Goal: Register for event/course

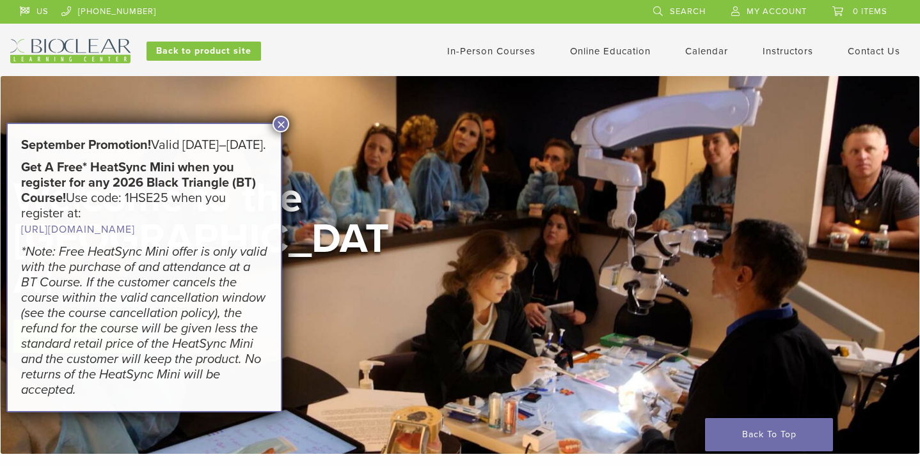
click at [65, 314] on em "*Note: Free HeatSync Mini offer is only valid with the purchase of and attendan…" at bounding box center [144, 321] width 246 height 154
click at [281, 122] on button "×" at bounding box center [280, 124] width 17 height 17
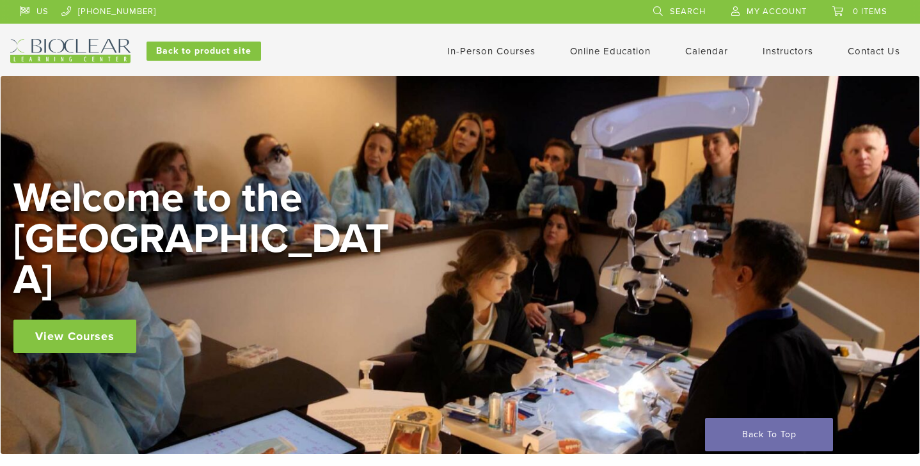
click at [79, 320] on link "View Courses" at bounding box center [74, 336] width 123 height 33
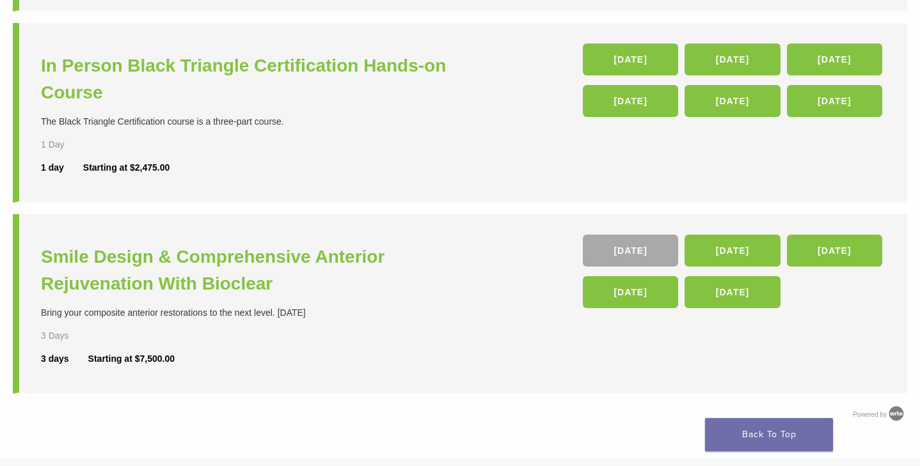
scroll to position [505, 0]
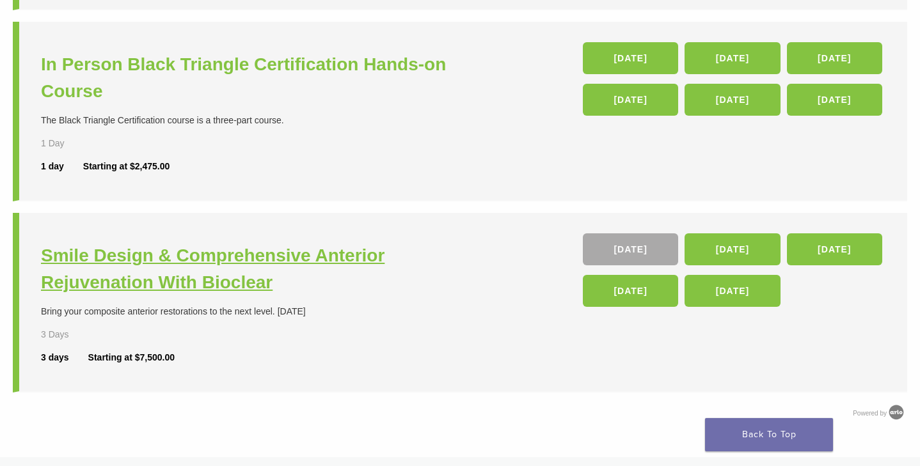
click at [187, 271] on h3 "Smile Design & Comprehensive Anterior Rejuvenation With Bioclear" at bounding box center [252, 269] width 422 height 54
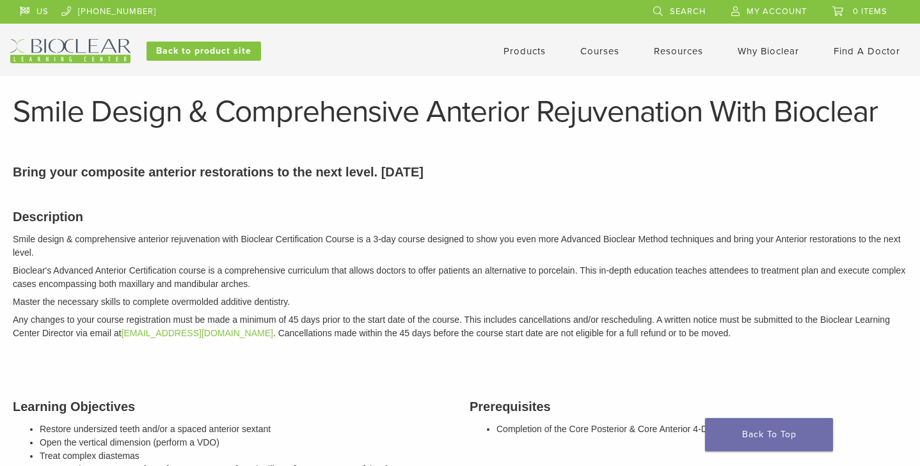
click at [523, 56] on link "Products" at bounding box center [524, 51] width 42 height 12
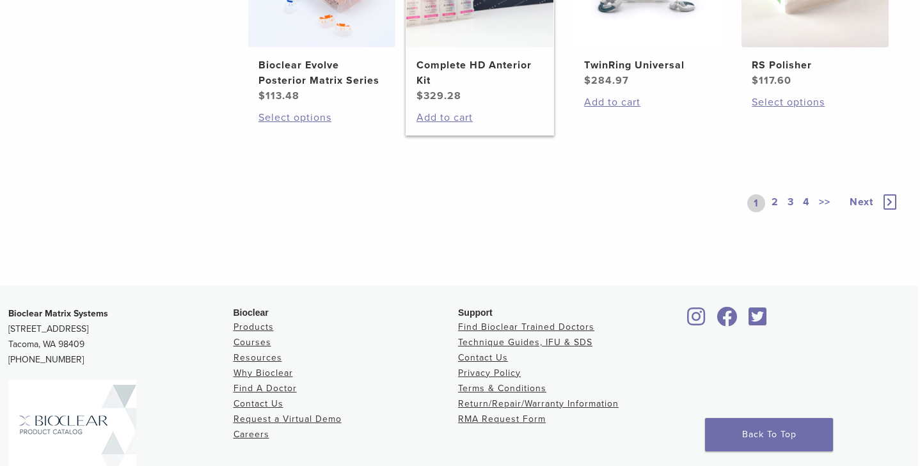
scroll to position [1130, 2]
